Goal: Check status: Check status

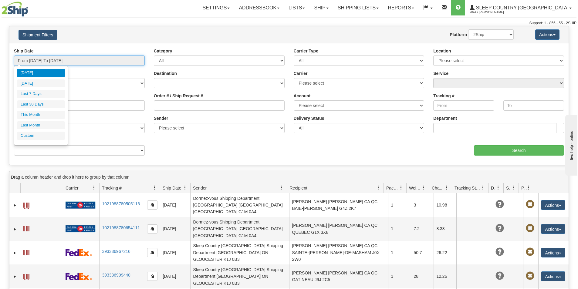
click at [97, 60] on input "From [DATE] To [DATE]" at bounding box center [79, 61] width 131 height 10
click at [41, 91] on li "Last 7 Days" at bounding box center [41, 94] width 49 height 8
type input "From [DATE] To [DATE]"
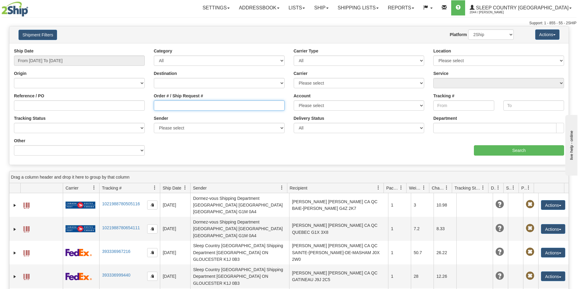
click at [158, 108] on input "Order # / Ship Request #" at bounding box center [219, 105] width 131 height 10
paste input "9002I098099"
type input "9002I098099"
click at [518, 144] on div "aaa Search" at bounding box center [429, 147] width 280 height 18
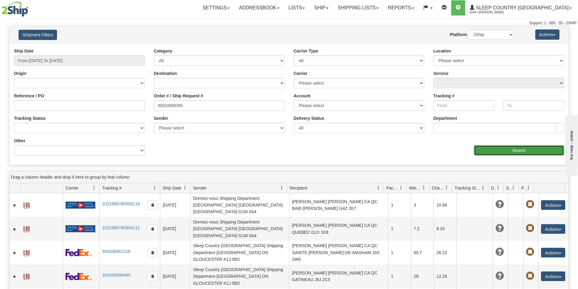
click at [514, 150] on input "Search" at bounding box center [519, 150] width 90 height 10
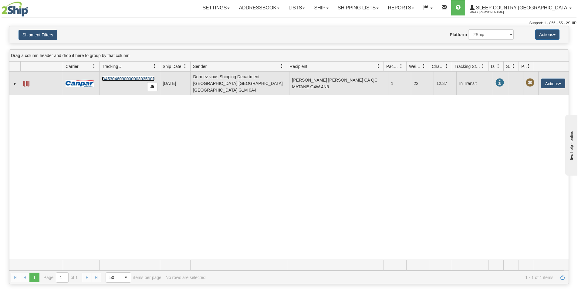
click at [119, 77] on link "D453046090000003035001" at bounding box center [128, 78] width 53 height 5
